Goal: Obtain resource: Download file/media

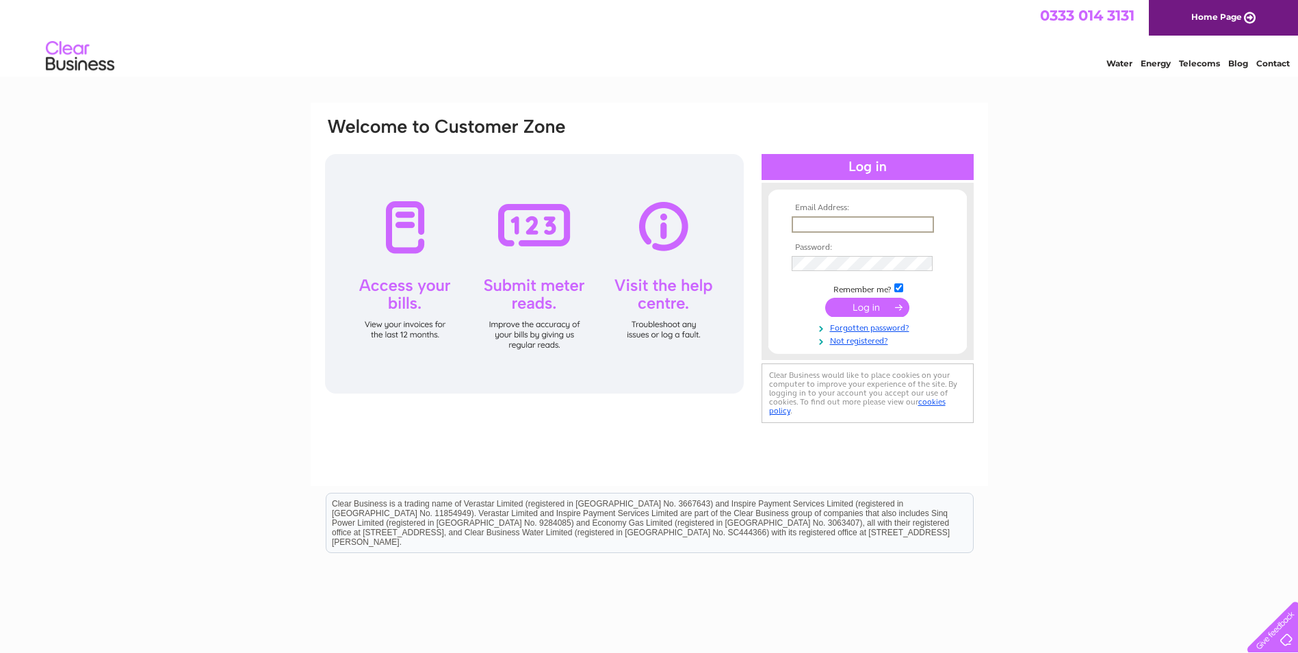
click at [859, 223] on input "text" at bounding box center [862, 224] width 142 height 16
type input "finance@liveborders.org.uk"
click at [881, 309] on input "submit" at bounding box center [867, 305] width 84 height 19
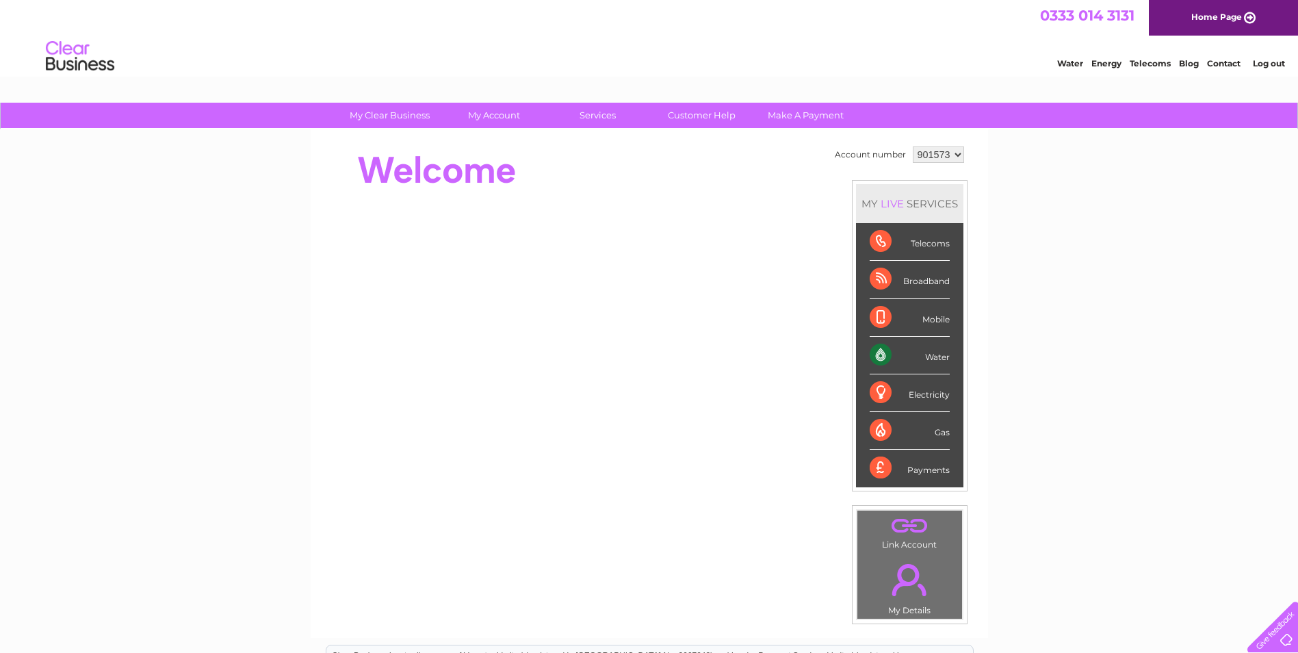
click at [947, 150] on select "901573 901574 901575 901576 901577 901579 901580 901581 901582 901583 901584 90…" at bounding box center [938, 154] width 51 height 16
select select "901581"
click at [913, 146] on select "901573 901574 901575 901576 901577 901579 901580 901581 901582 901583 901584 90…" at bounding box center [938, 154] width 51 height 16
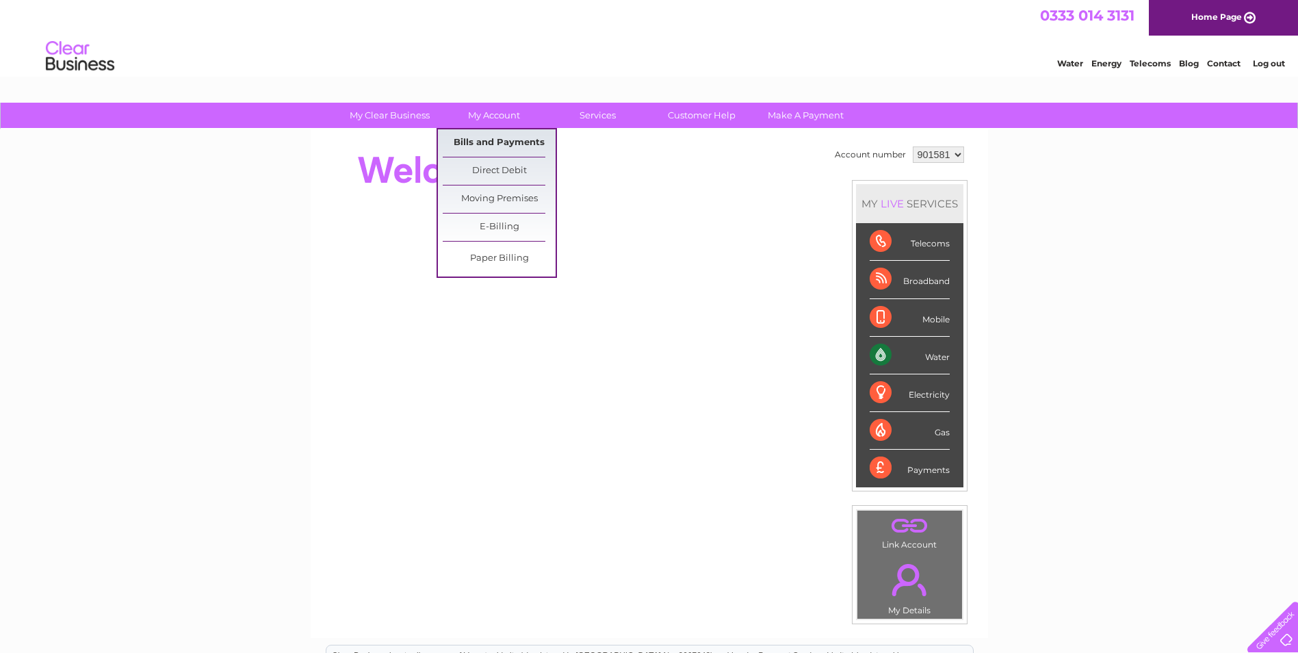
click at [512, 137] on link "Bills and Payments" at bounding box center [499, 142] width 113 height 27
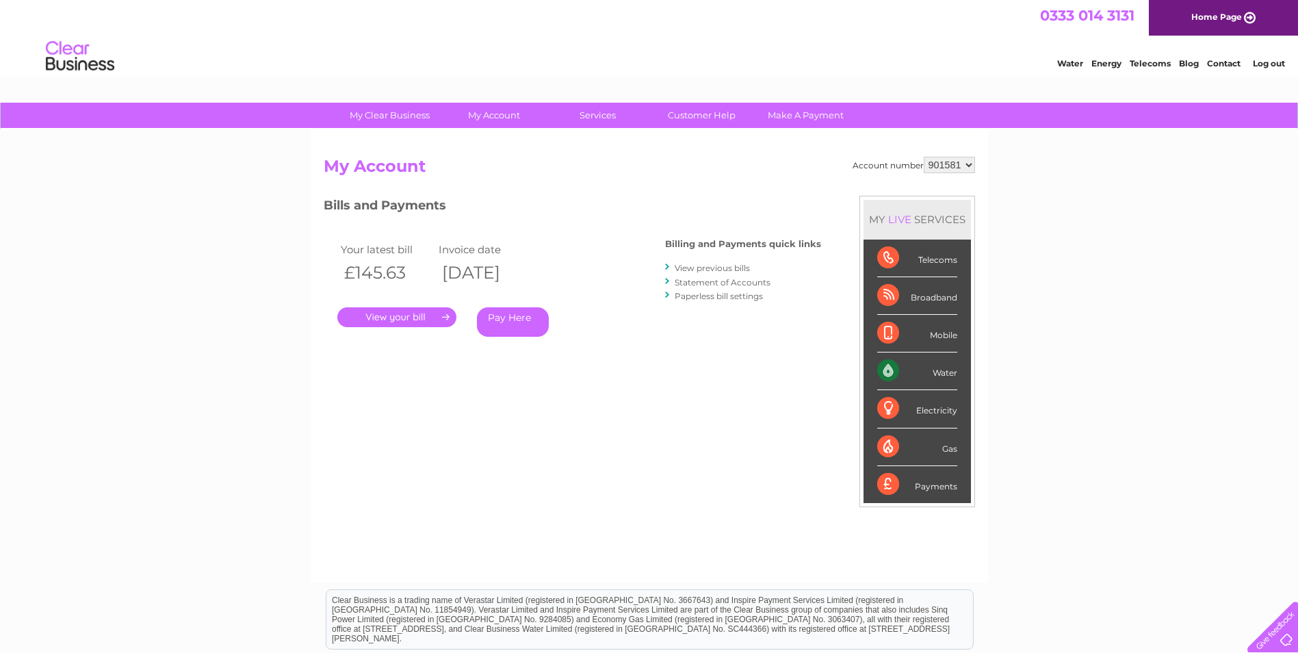
click at [703, 272] on link "View previous bills" at bounding box center [711, 268] width 75 height 10
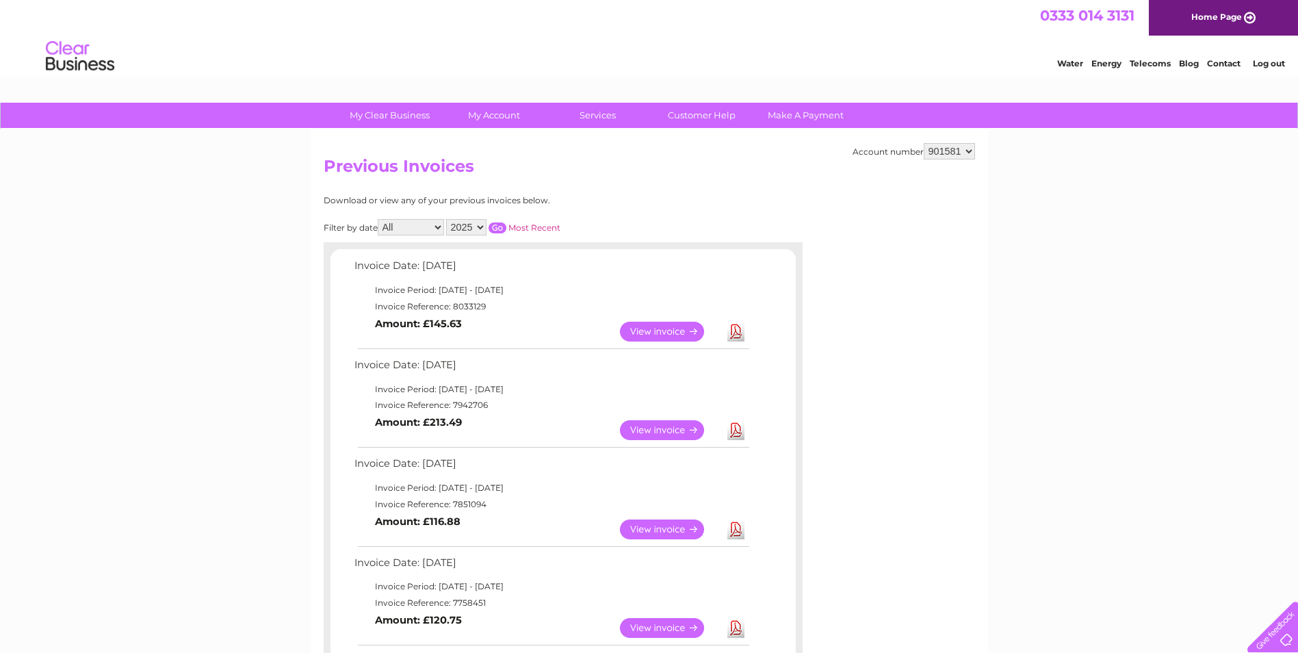
click at [679, 336] on link "View" at bounding box center [670, 332] width 101 height 20
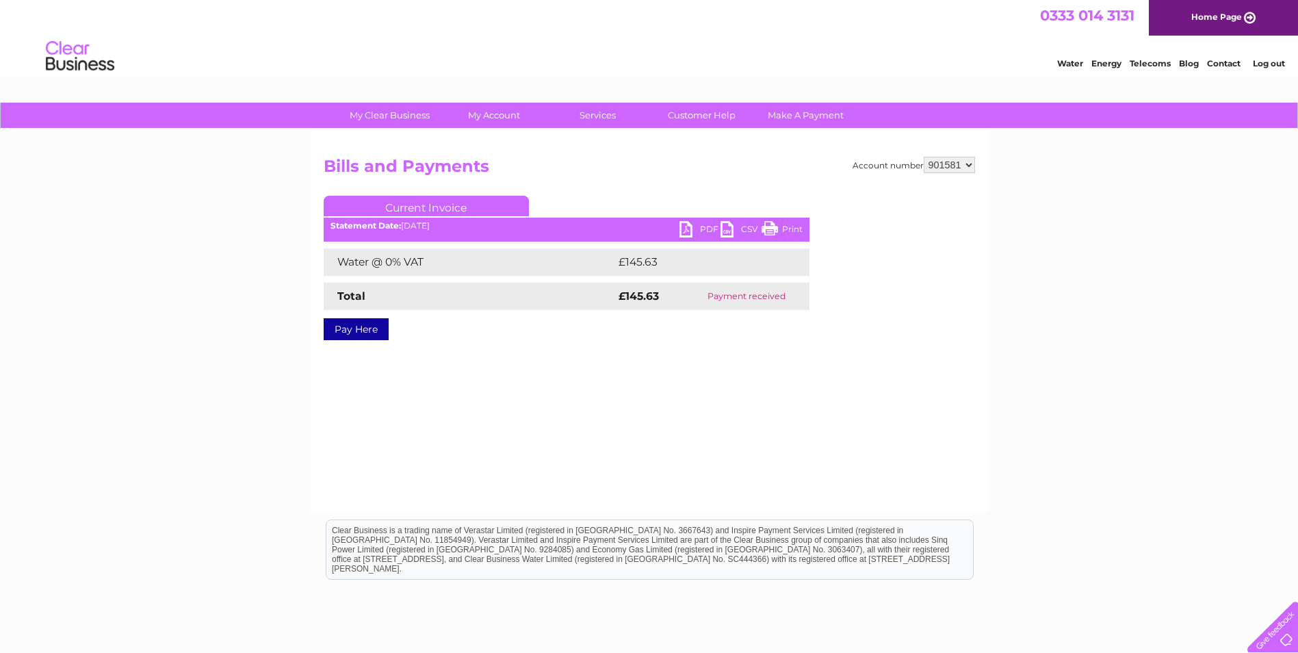
click at [694, 229] on link "PDF" at bounding box center [699, 231] width 41 height 20
click at [958, 166] on select "901573 901574 901575 901576 901577 901579 901580 901581 901582 901583 901584 90…" at bounding box center [948, 165] width 51 height 16
select select "901582"
click at [923, 157] on select "901573 901574 901575 901576 901577 901579 901580 901581 901582 901583 901584 90…" at bounding box center [948, 165] width 51 height 16
click at [691, 229] on link "PDF" at bounding box center [699, 231] width 41 height 20
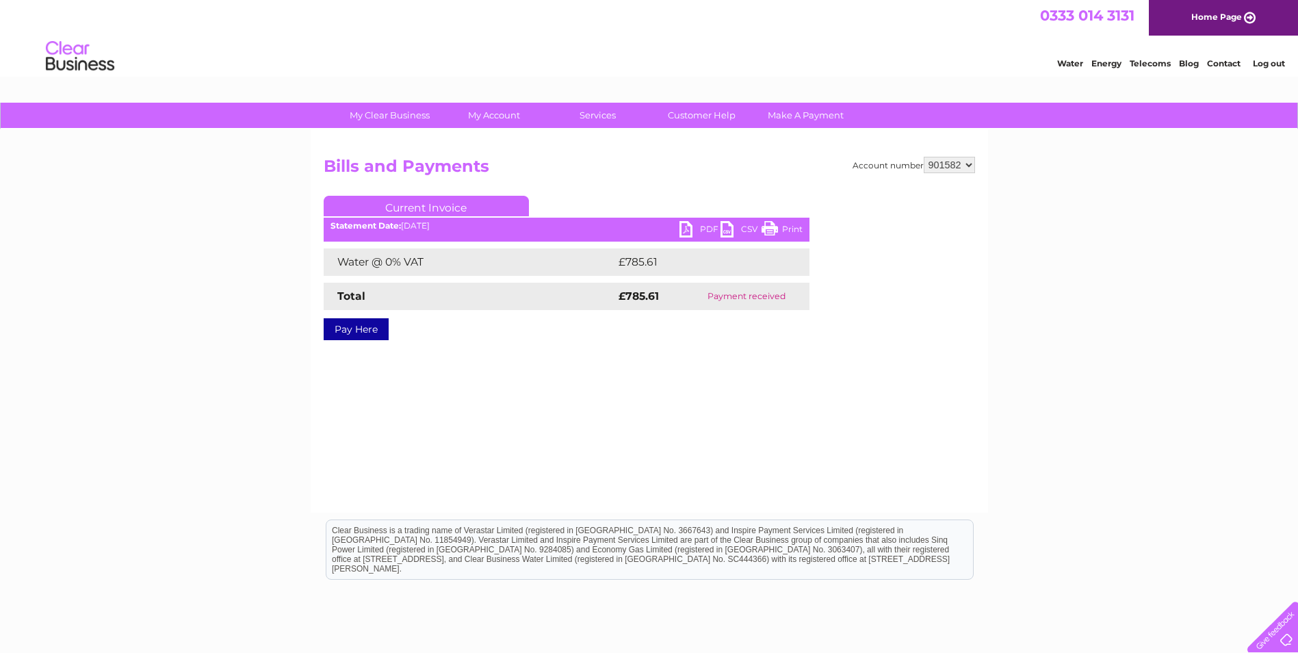
click at [952, 162] on select "901573 901574 901575 901576 901577 901579 901580 901581 901582 901583 901584 90…" at bounding box center [948, 165] width 51 height 16
select select "901583"
click at [923, 157] on select "901573 901574 901575 901576 901577 901579 901580 901581 901582 901583 901584 90…" at bounding box center [948, 165] width 51 height 16
click at [696, 226] on link "PDF" at bounding box center [699, 231] width 41 height 20
click at [952, 166] on select "901573 901574 901575 901576 901577 901579 901580 901581 901582 901583 901584 90…" at bounding box center [948, 165] width 51 height 16
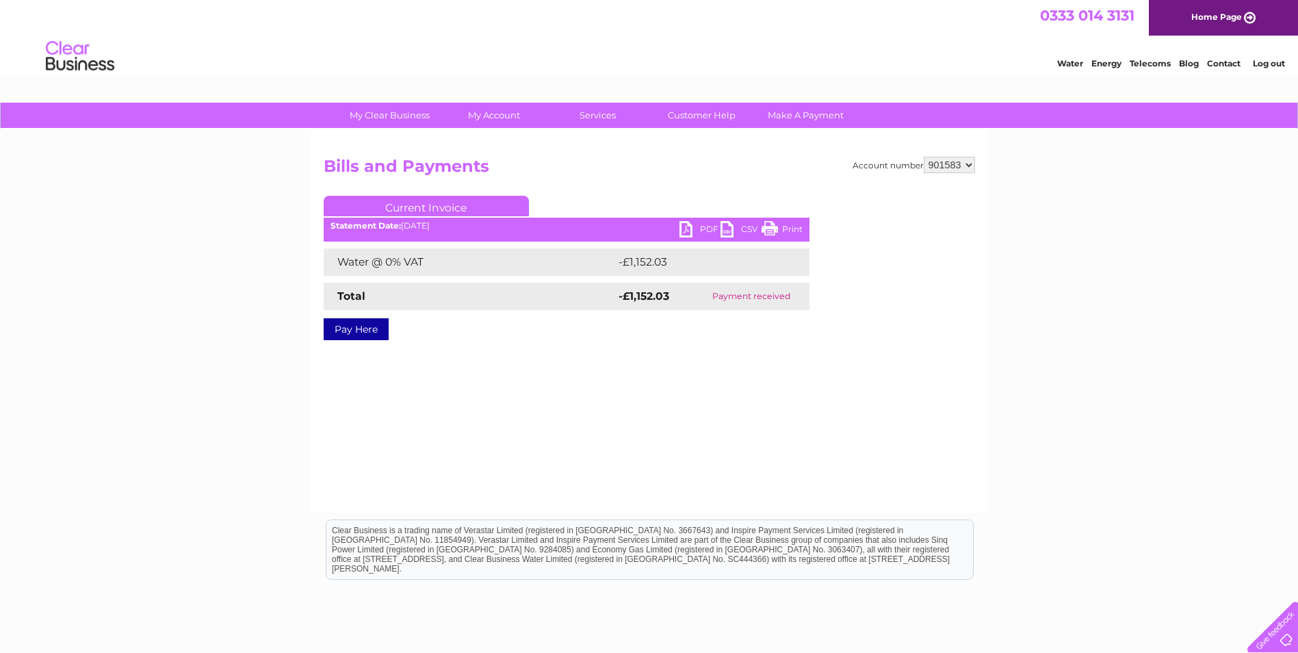
select select "901584"
click at [923, 157] on select "901573 901574 901575 901576 901577 901579 901580 901581 901582 901583 901584 90…" at bounding box center [948, 165] width 51 height 16
click at [689, 228] on link "PDF" at bounding box center [699, 231] width 41 height 20
click at [928, 171] on select "901573 901574 901575 901576 901577 901579 901580 901581 901582 901583 901584 90…" at bounding box center [948, 165] width 51 height 16
select select "902475"
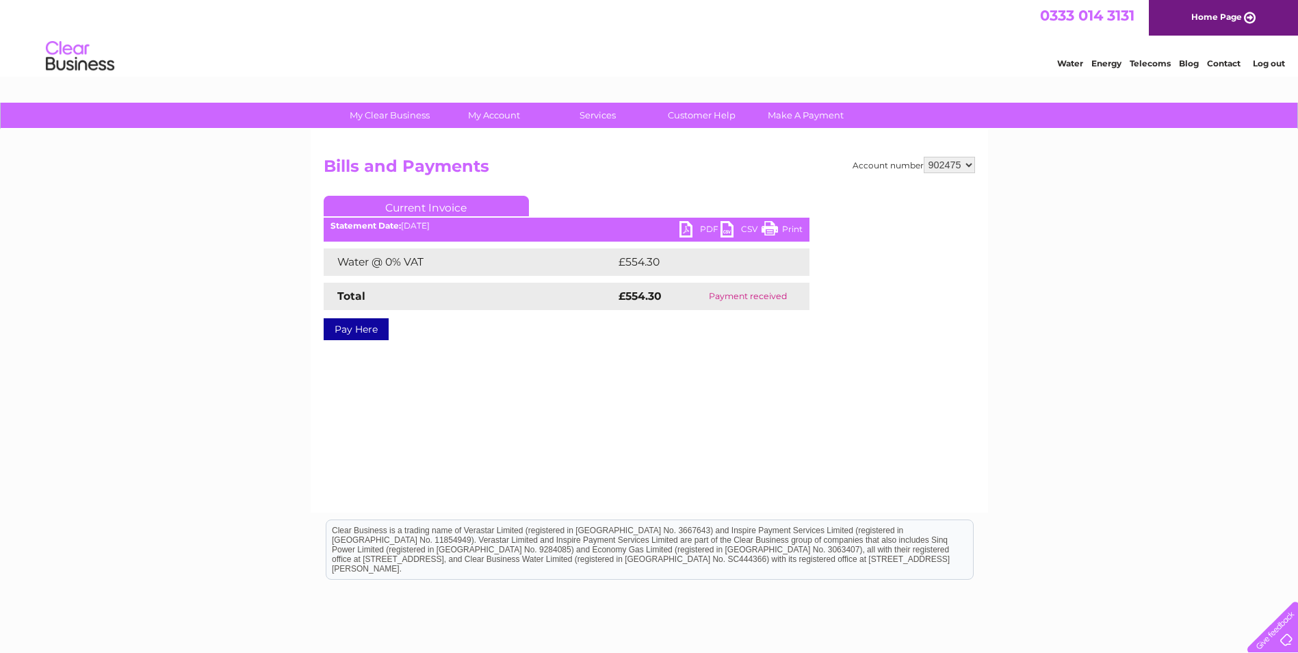
click at [923, 157] on select "901573 901574 901575 901576 901577 901579 901580 901581 901582 901583 901584 90…" at bounding box center [948, 165] width 51 height 16
click at [700, 229] on link "PDF" at bounding box center [699, 231] width 41 height 20
click at [958, 169] on select "901573 901574 901575 901576 901577 901579 901580 901581 901582 901583 901584 90…" at bounding box center [948, 165] width 51 height 16
click at [923, 157] on select "901573 901574 901575 901576 901577 901579 901580 901581 901582 901583 901584 90…" at bounding box center [948, 165] width 51 height 16
click at [705, 227] on link "PDF" at bounding box center [699, 231] width 41 height 20
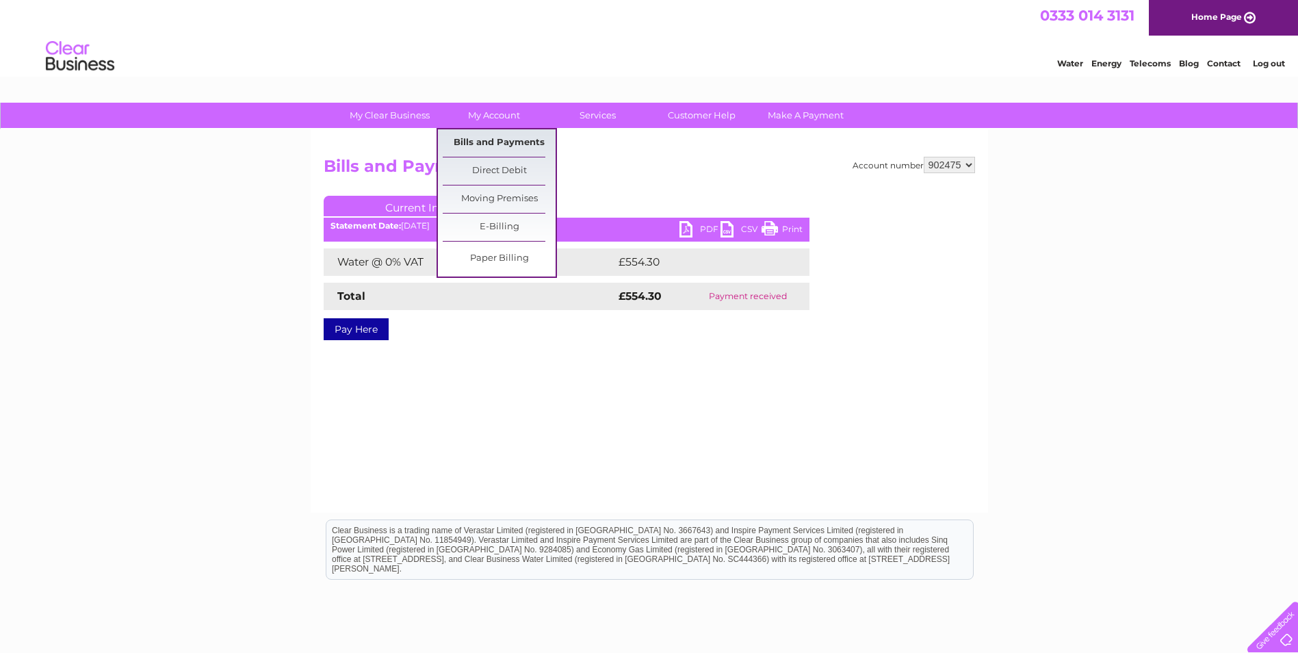
click at [499, 136] on link "Bills and Payments" at bounding box center [499, 142] width 113 height 27
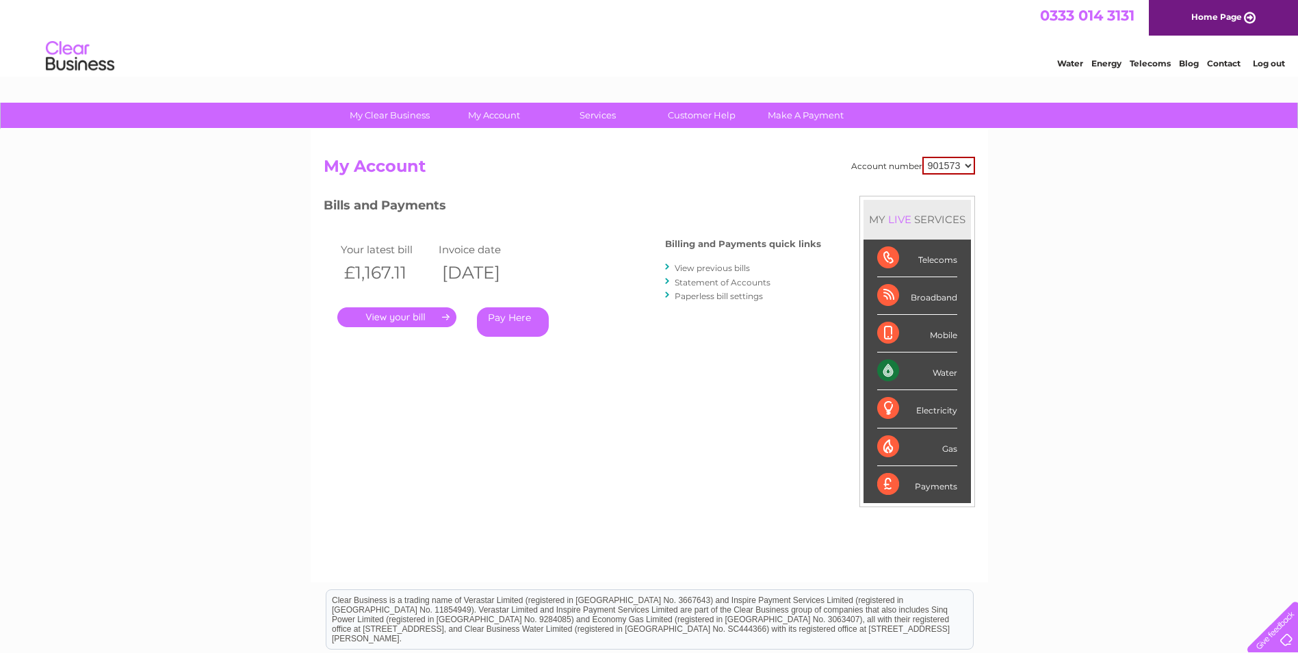
click at [962, 168] on select "901573 901574 901575 901576 901577 901579 901580 901581 901582 901583 901584 90…" at bounding box center [948, 166] width 53 height 18
select select "902475"
click at [922, 157] on select "901573 901574 901575 901576 901577 901579 901580 901581 901582 901583 901584 90…" at bounding box center [948, 166] width 53 height 18
click at [410, 313] on link "." at bounding box center [396, 317] width 119 height 20
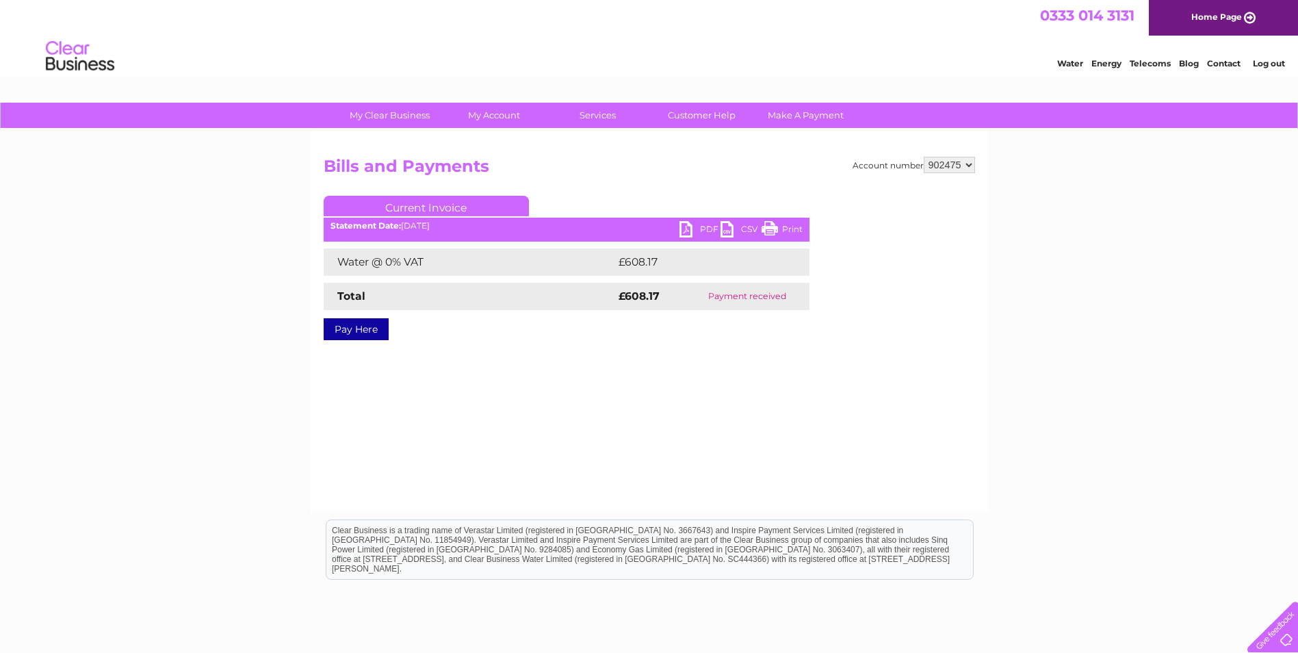
click at [687, 232] on link "PDF" at bounding box center [699, 231] width 41 height 20
click at [941, 167] on select "901573 901574 901575 901576 901577 901579 901580 901581 901582 901583 901584 90…" at bounding box center [948, 165] width 51 height 16
select select "908920"
click at [923, 157] on select "901573 901574 901575 901576 901577 901579 901580 901581 901582 901583 901584 90…" at bounding box center [948, 165] width 51 height 16
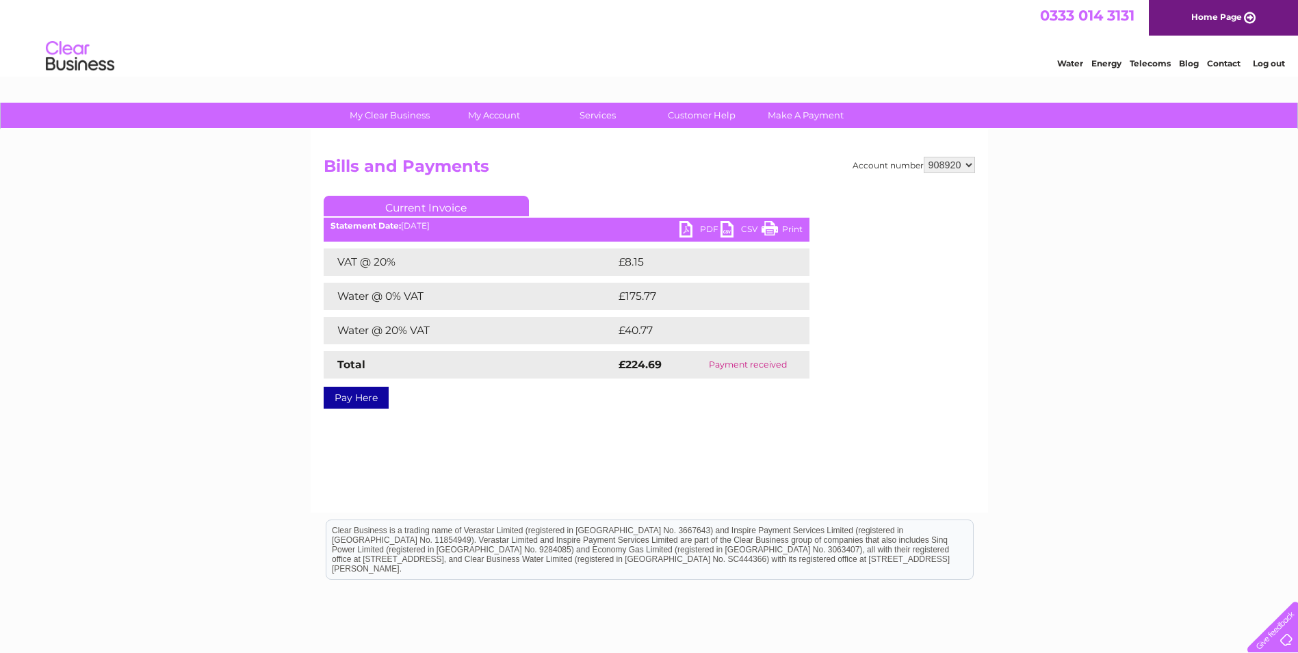
click at [694, 228] on link "PDF" at bounding box center [699, 231] width 41 height 20
click at [962, 165] on select "901573 901574 901575 901576 901577 901579 901580 901581 901582 901583 901584 90…" at bounding box center [948, 165] width 51 height 16
click at [923, 157] on select "901573 901574 901575 901576 901577 901579 901580 901581 901582 901583 901584 90…" at bounding box center [948, 165] width 51 height 16
click at [950, 184] on div "Account number 901573 901574 901575 901576 901577 901579 901580 901581 901582 9…" at bounding box center [649, 280] width 651 height 247
click at [956, 166] on select "901573 901574 901575 901576 901577 901579 901580 901581 901582 901583 901584 90…" at bounding box center [948, 165] width 51 height 16
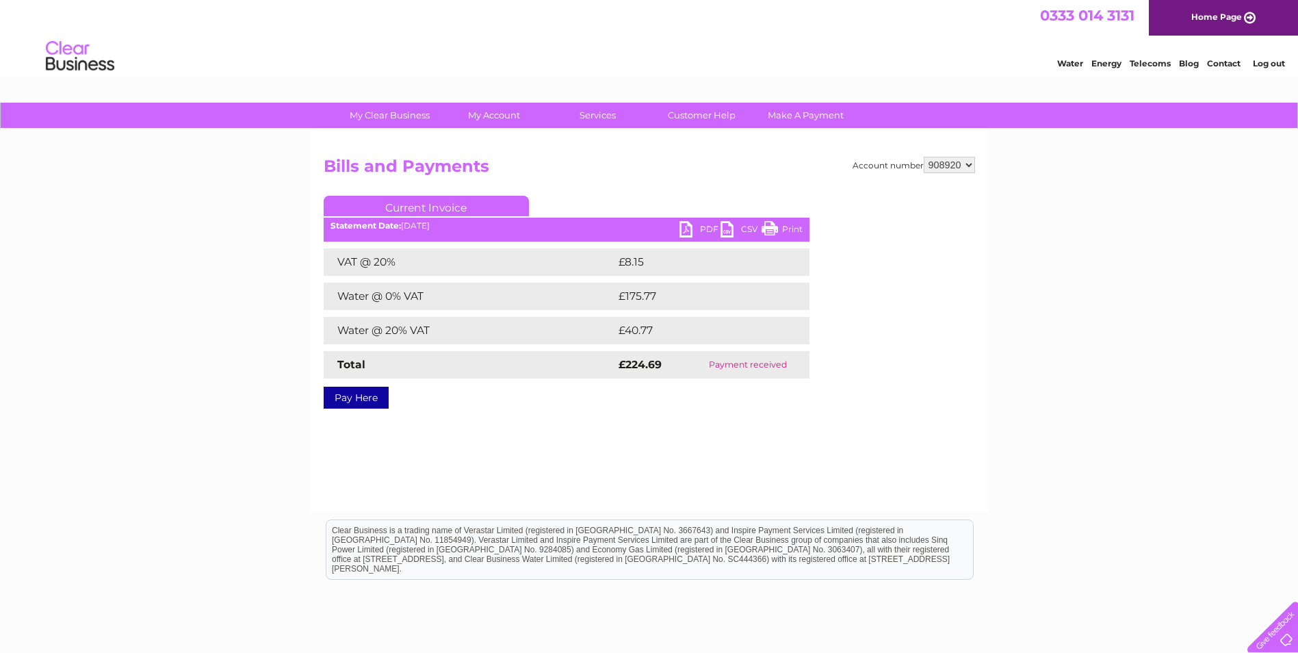
select select "975126"
click at [923, 157] on select "901573 901574 901575 901576 901577 901579 901580 901581 901582 901583 901584 90…" at bounding box center [948, 165] width 51 height 16
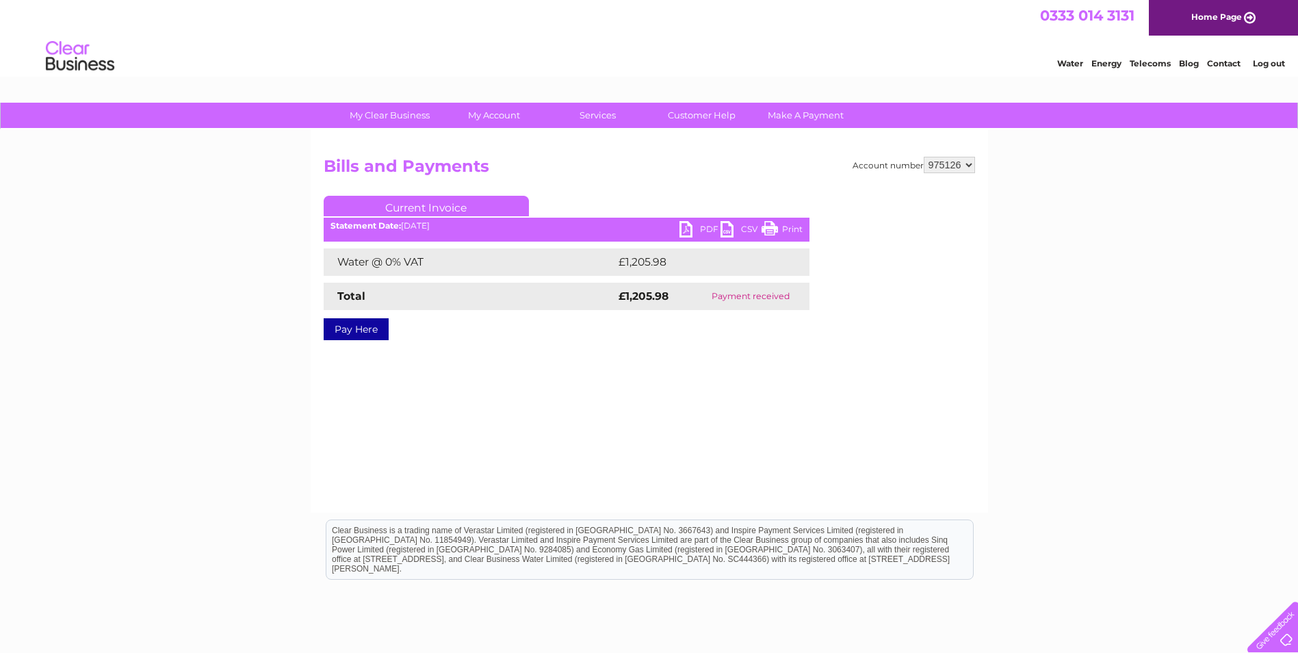
click at [695, 228] on link "PDF" at bounding box center [699, 231] width 41 height 20
click at [962, 164] on select "901573 901574 901575 901576 901577 901579 901580 901581 901582 901583 901584 90…" at bounding box center [948, 165] width 51 height 16
select select "901580"
click at [923, 157] on select "901573 901574 901575 901576 901577 901579 901580 901581 901582 901583 901584 90…" at bounding box center [948, 165] width 51 height 16
